Goal: Find specific page/section: Find specific page/section

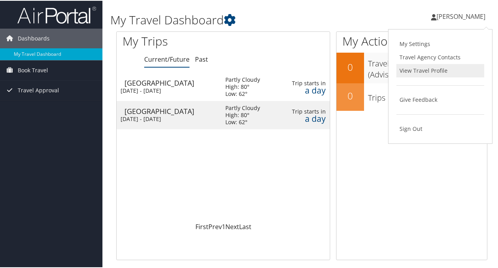
click at [413, 72] on link "View Travel Profile" at bounding box center [440, 69] width 88 height 13
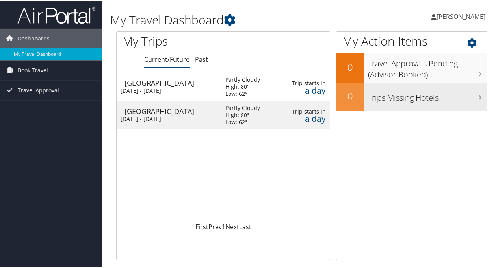
click at [380, 95] on h3 "Trips Missing Hotels" at bounding box center [427, 95] width 119 height 15
